Goal: Task Accomplishment & Management: Complete application form

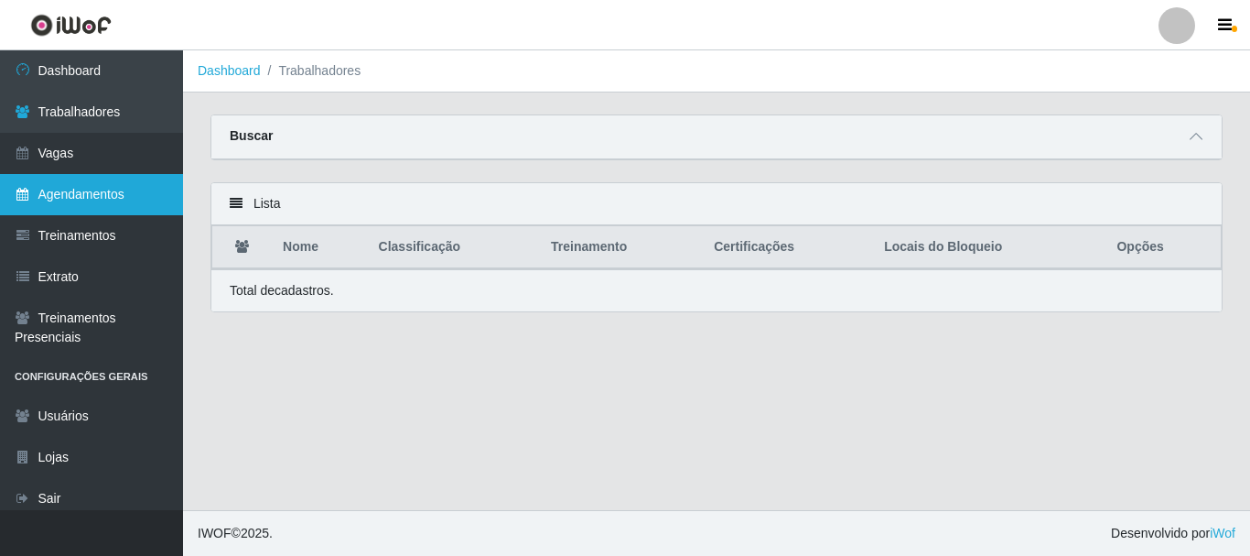
click at [78, 192] on link "Agendamentos" at bounding box center [91, 194] width 183 height 41
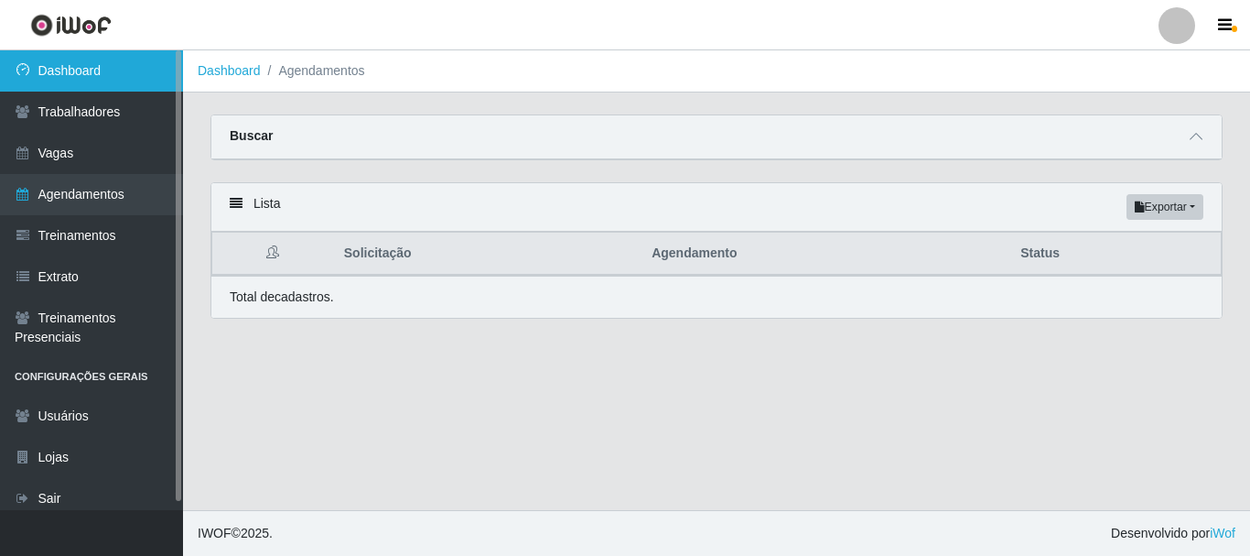
click at [94, 53] on link "Dashboard" at bounding box center [91, 70] width 183 height 41
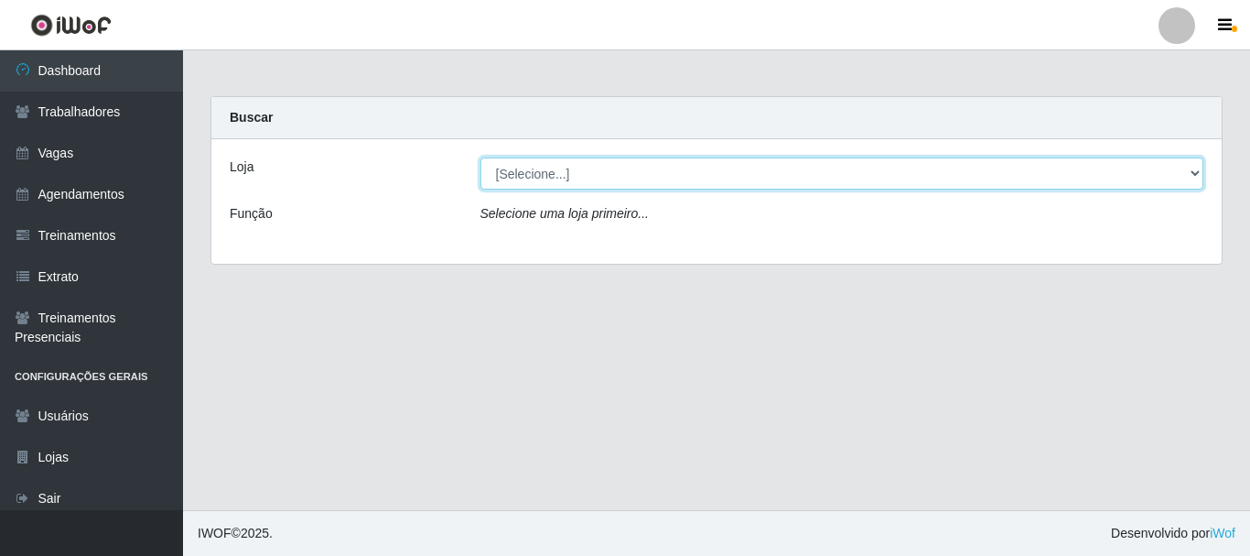
click at [566, 169] on select "[Selecione...] Supermercado Queiroz - Caicó" at bounding box center [843, 173] width 724 height 32
select select "512"
click at [481, 157] on select "[Selecione...] Supermercado Queiroz - Caicó" at bounding box center [843, 173] width 724 height 32
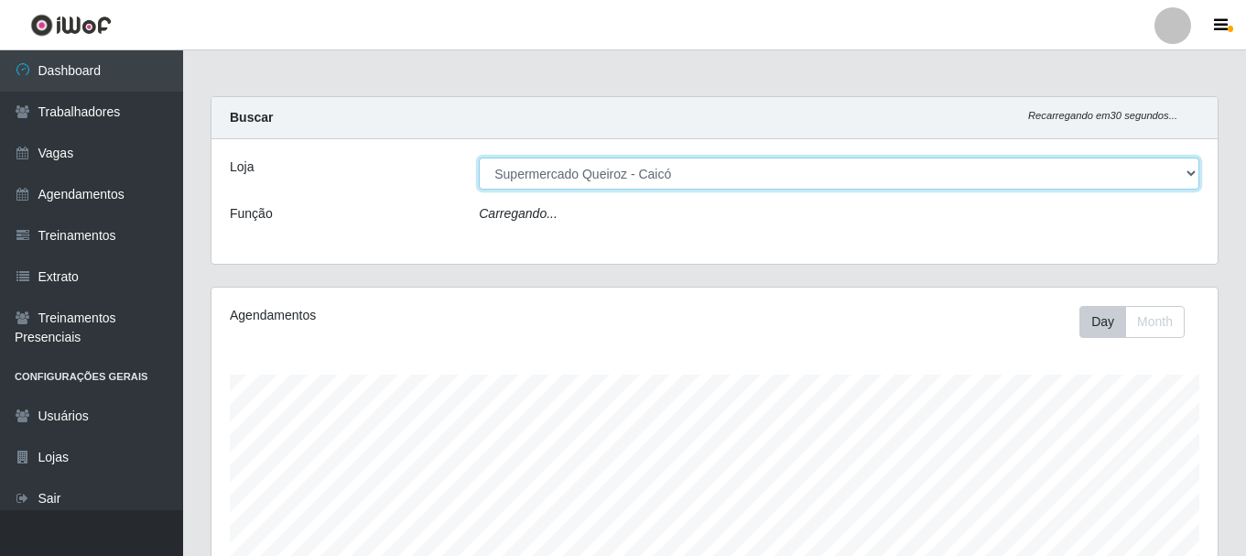
scroll to position [380, 1006]
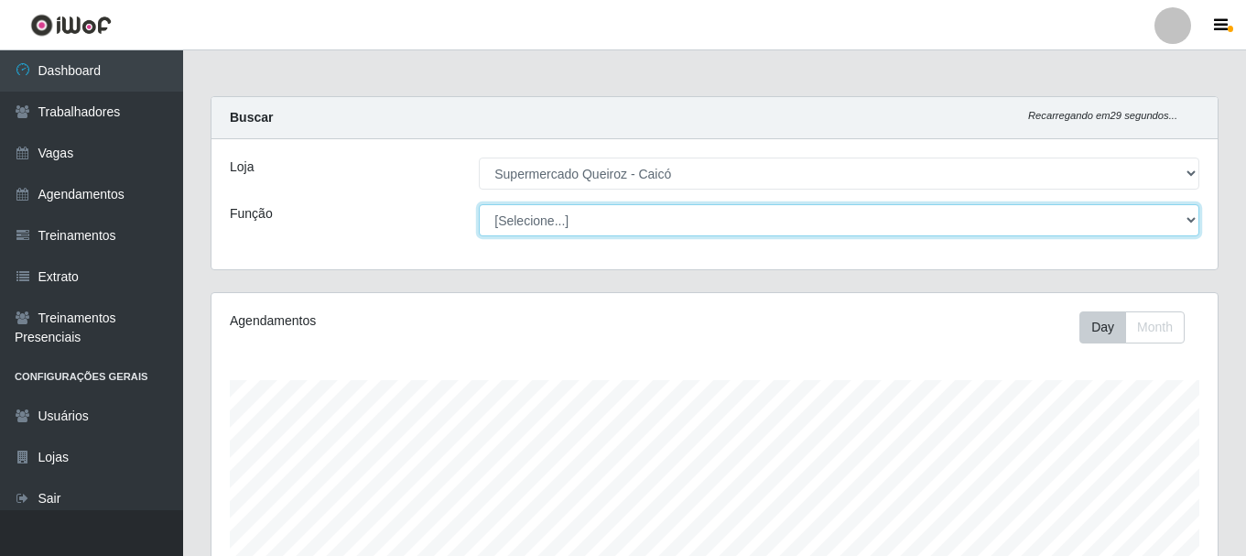
click at [522, 214] on select "[Selecione...] Embalador Embalador + Embalador ++" at bounding box center [839, 220] width 720 height 32
select select "1"
click at [479, 204] on select "[Selecione...] Embalador Embalador + Embalador ++" at bounding box center [839, 220] width 720 height 32
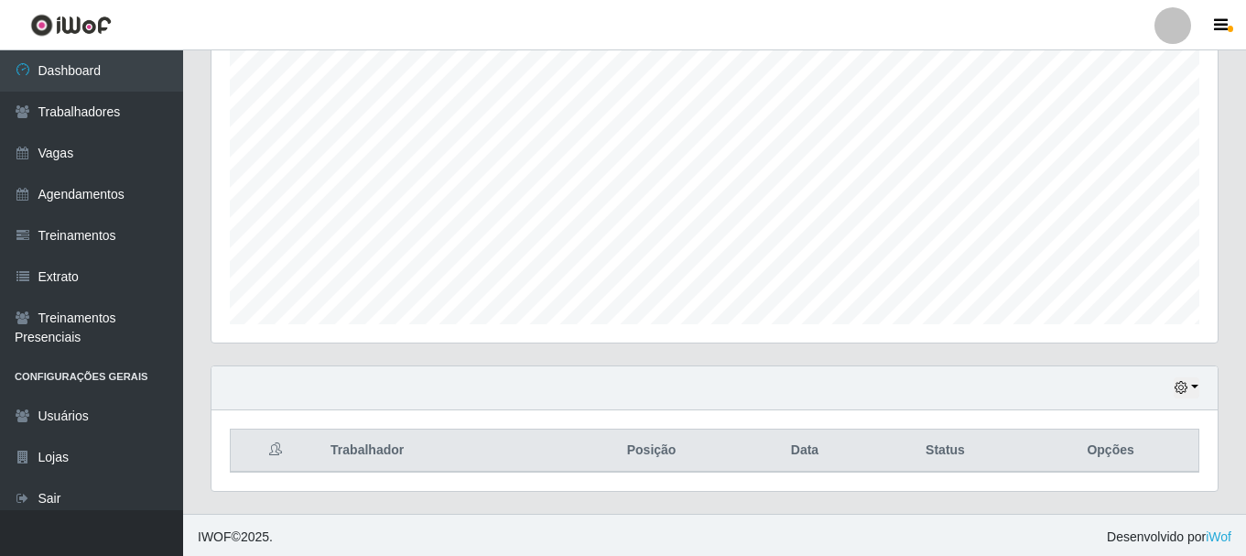
scroll to position [334, 0]
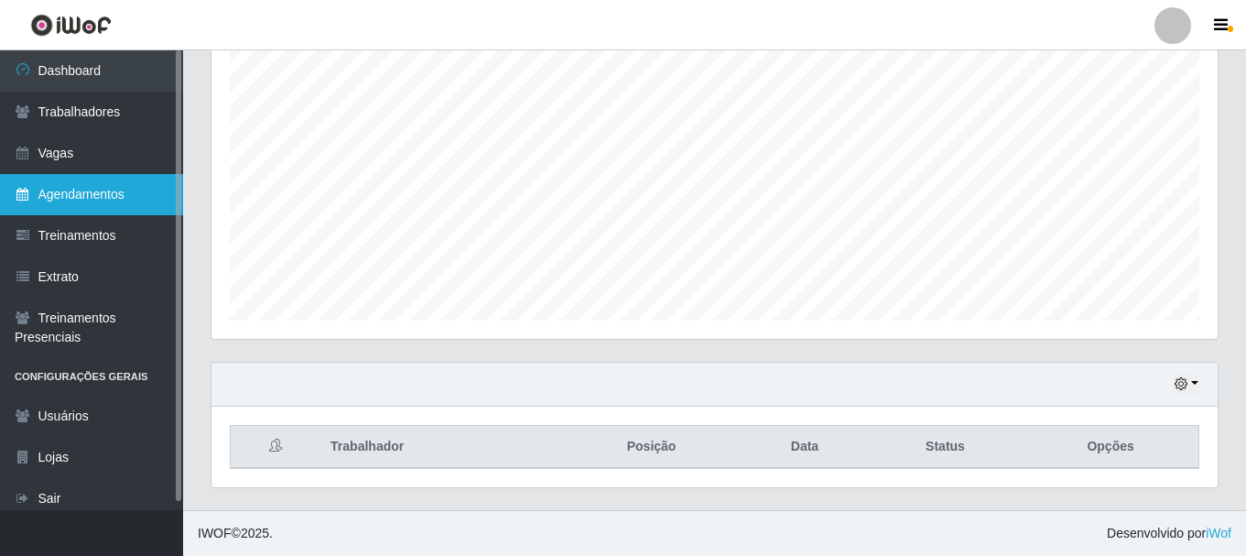
click at [103, 193] on link "Agendamentos" at bounding box center [91, 194] width 183 height 41
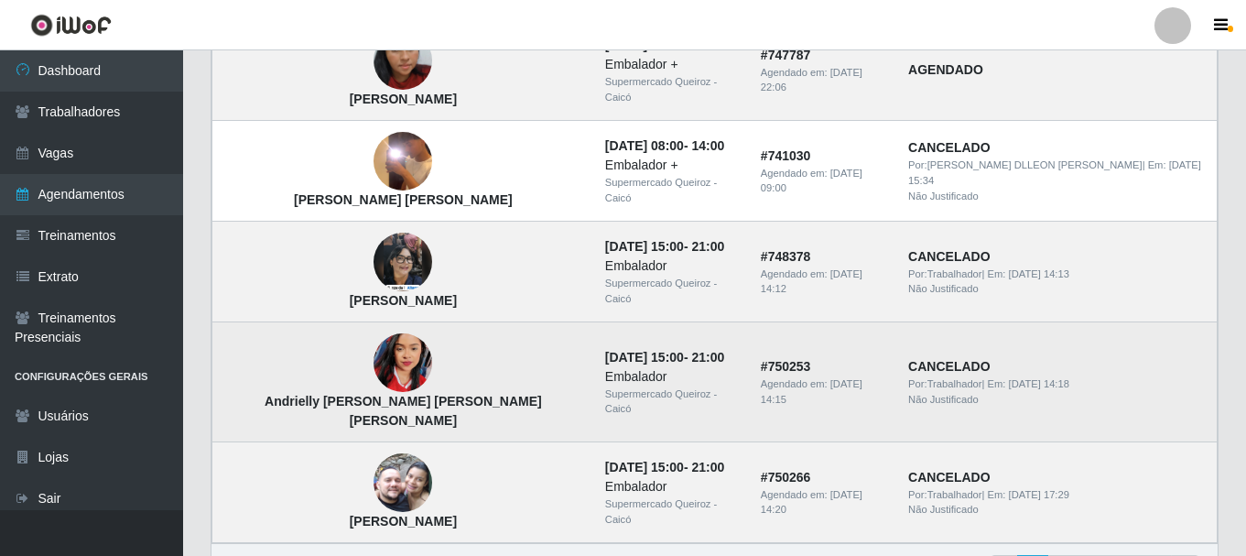
scroll to position [1356, 0]
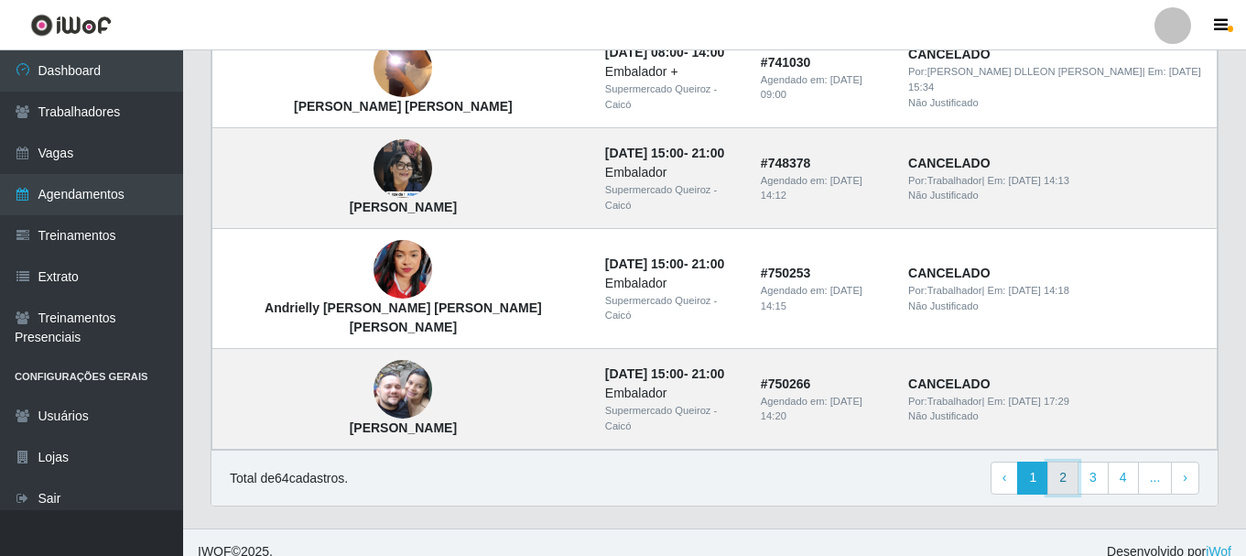
click at [1062, 461] on link "2" at bounding box center [1062, 477] width 31 height 33
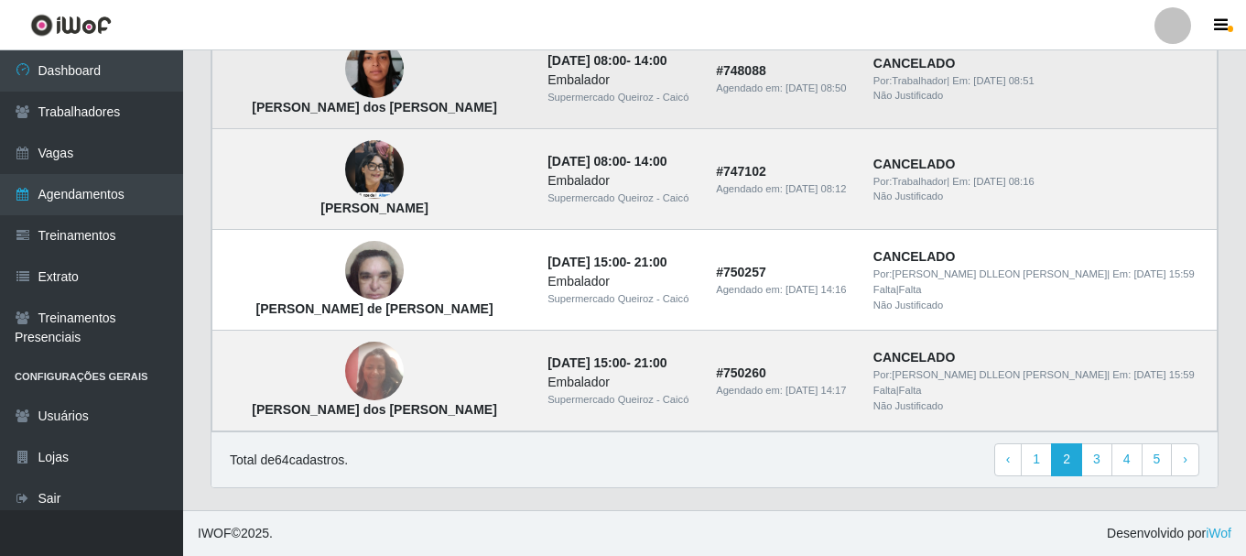
scroll to position [1356, 0]
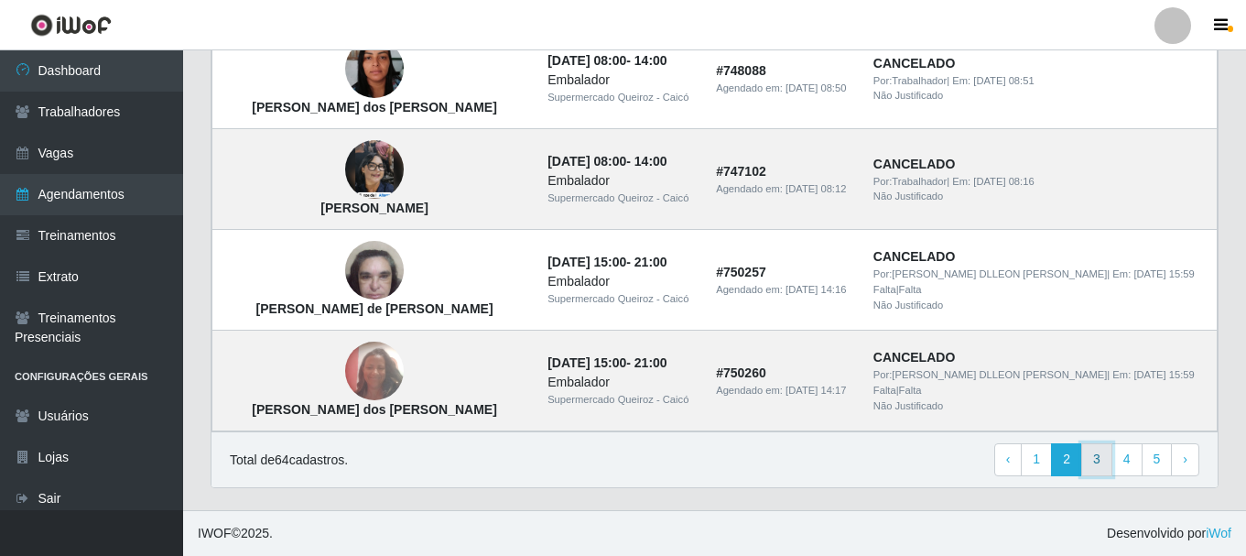
click at [1093, 455] on link "3" at bounding box center [1096, 459] width 31 height 33
